Goal: Information Seeking & Learning: Find specific fact

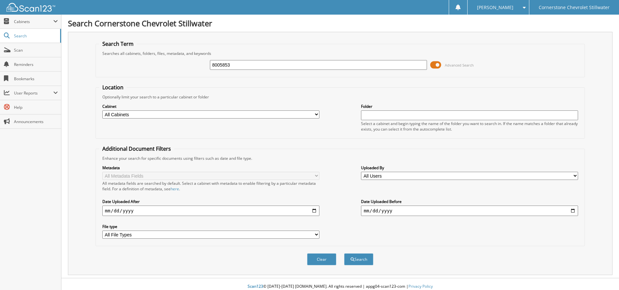
type input "8005853"
click at [344, 253] on button "Search" at bounding box center [358, 259] width 29 height 12
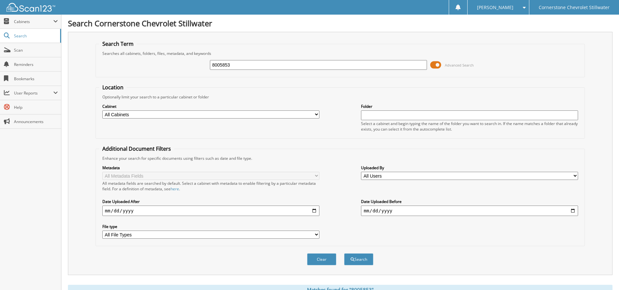
click at [316, 113] on select "All Cabinets AP BODY SHOP CANCELLATIONS CAR DEALS FOB GM Statement" at bounding box center [210, 114] width 217 height 8
select select "47346"
click at [102, 110] on select "All Cabinets AP BODY SHOP CANCELLATIONS CAR DEALS FOB GM Statement" at bounding box center [210, 114] width 217 height 8
click at [358, 261] on button "Search" at bounding box center [358, 259] width 29 height 12
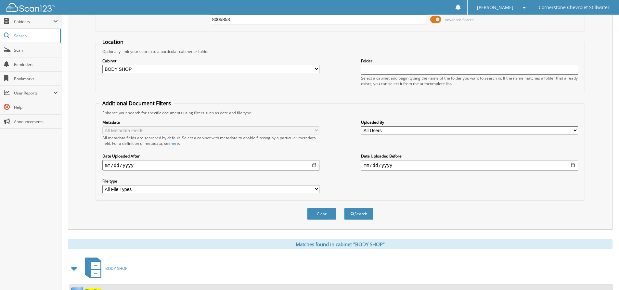
scroll to position [115, 0]
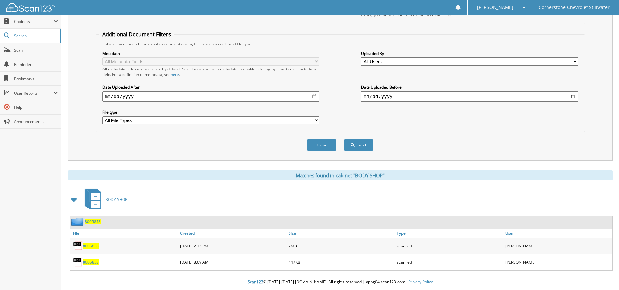
click at [94, 221] on span "8005853" at bounding box center [93, 222] width 16 height 6
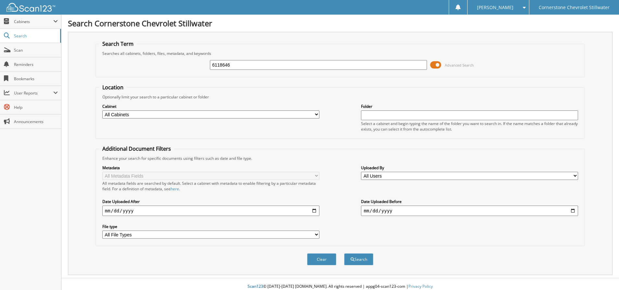
type input "6118646"
click at [344, 253] on button "Search" at bounding box center [358, 259] width 29 height 12
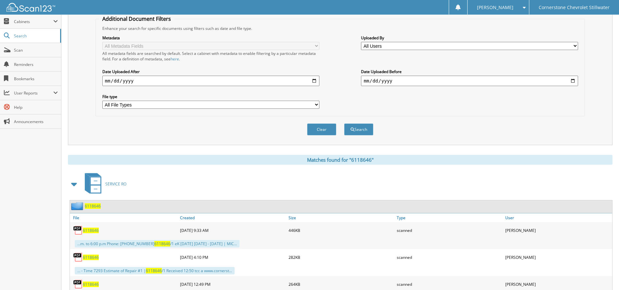
scroll to position [152, 0]
